Goal: Information Seeking & Learning: Check status

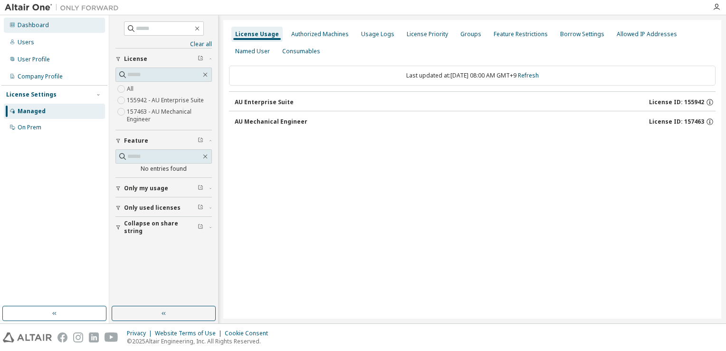
click at [39, 26] on div "Dashboard" at bounding box center [33, 25] width 31 height 8
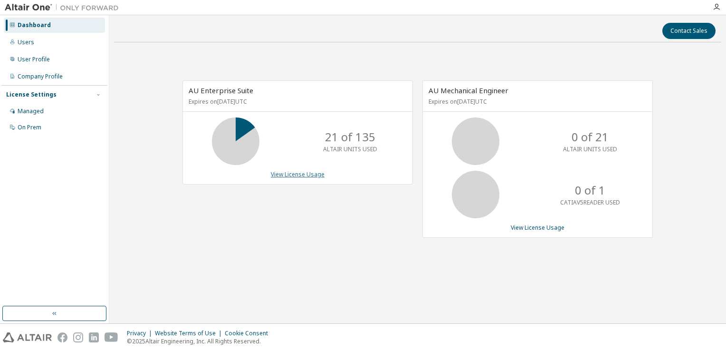
click at [320, 174] on link "View License Usage" at bounding box center [298, 174] width 54 height 8
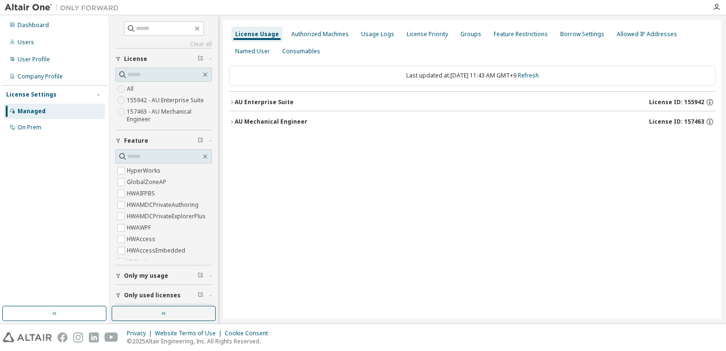
click at [236, 102] on div "AU Enterprise Suite" at bounding box center [264, 102] width 59 height 8
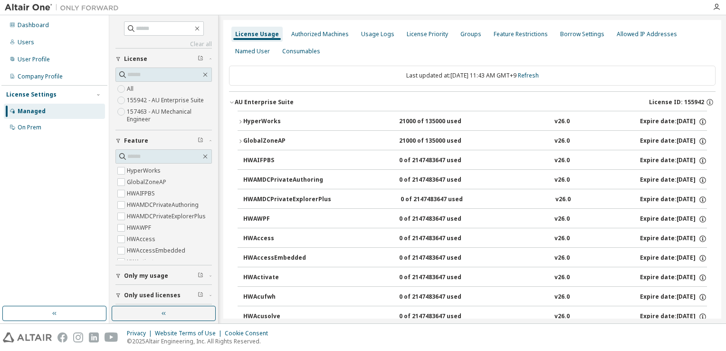
click at [233, 102] on icon "button" at bounding box center [232, 102] width 6 height 6
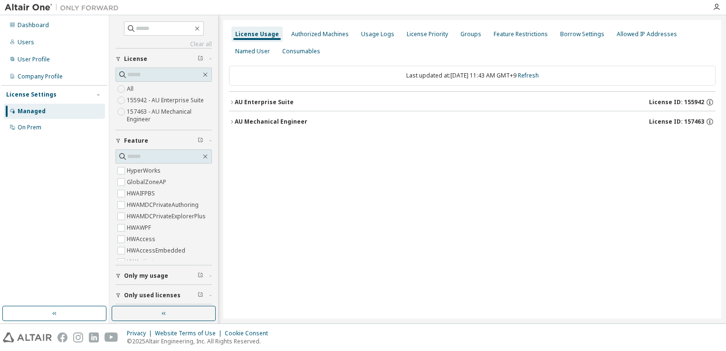
click at [234, 117] on button "AU Mechanical Engineer License ID: 157463" at bounding box center [472, 121] width 487 height 21
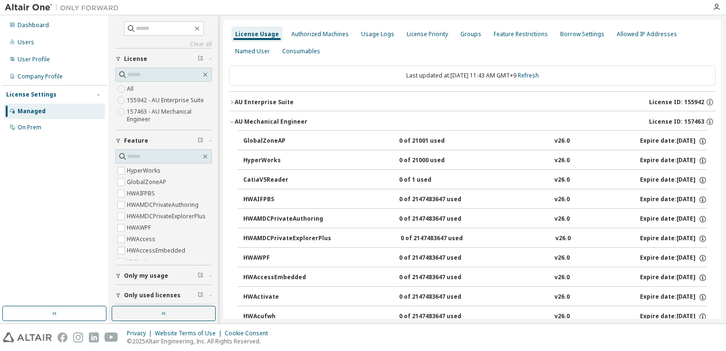
click at [234, 117] on button "AU Mechanical Engineer License ID: 157463" at bounding box center [472, 121] width 487 height 21
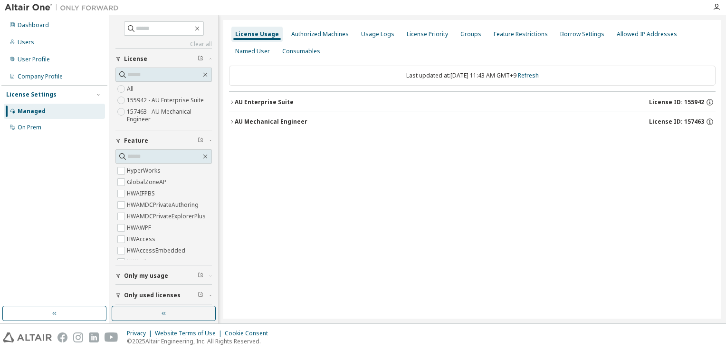
drag, startPoint x: 364, startPoint y: 188, endPoint x: 359, endPoint y: 192, distance: 5.8
click at [363, 189] on div "License Usage Authorized Machines Usage Logs License Priority Groups Feature Re…" at bounding box center [472, 169] width 498 height 299
